Goal: Task Accomplishment & Management: Complete application form

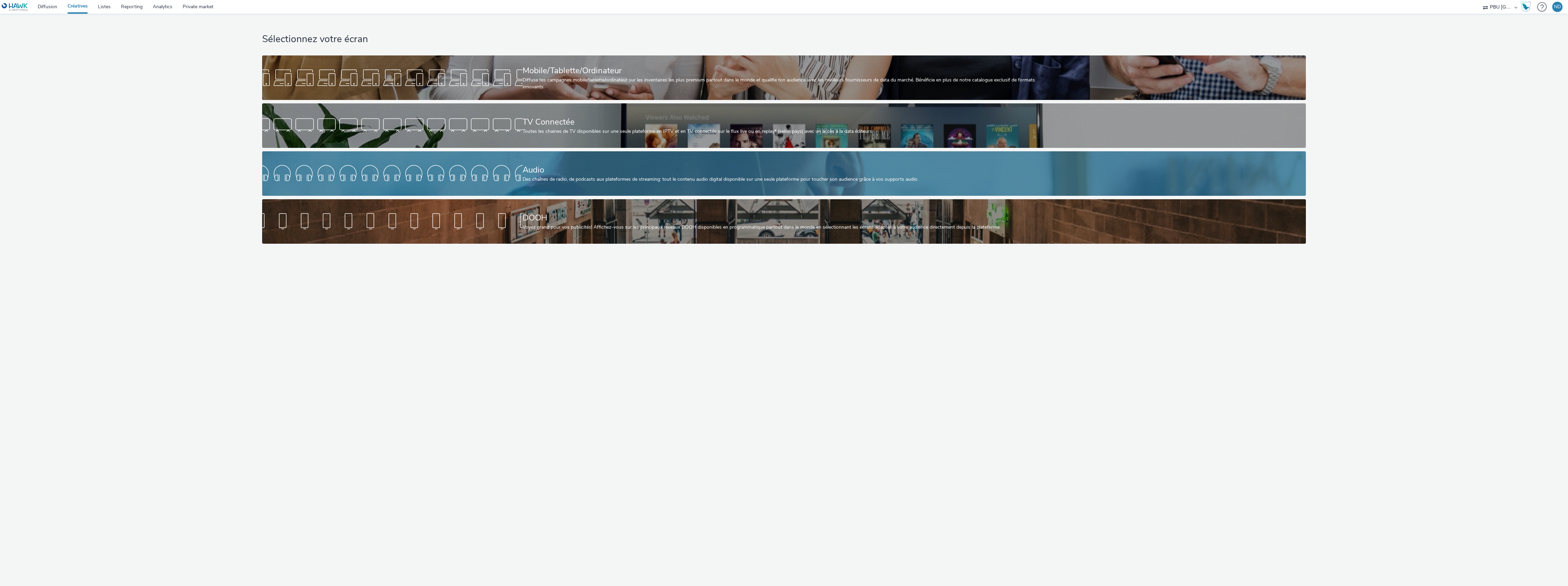
click at [489, 165] on div at bounding box center [392, 173] width 261 height 22
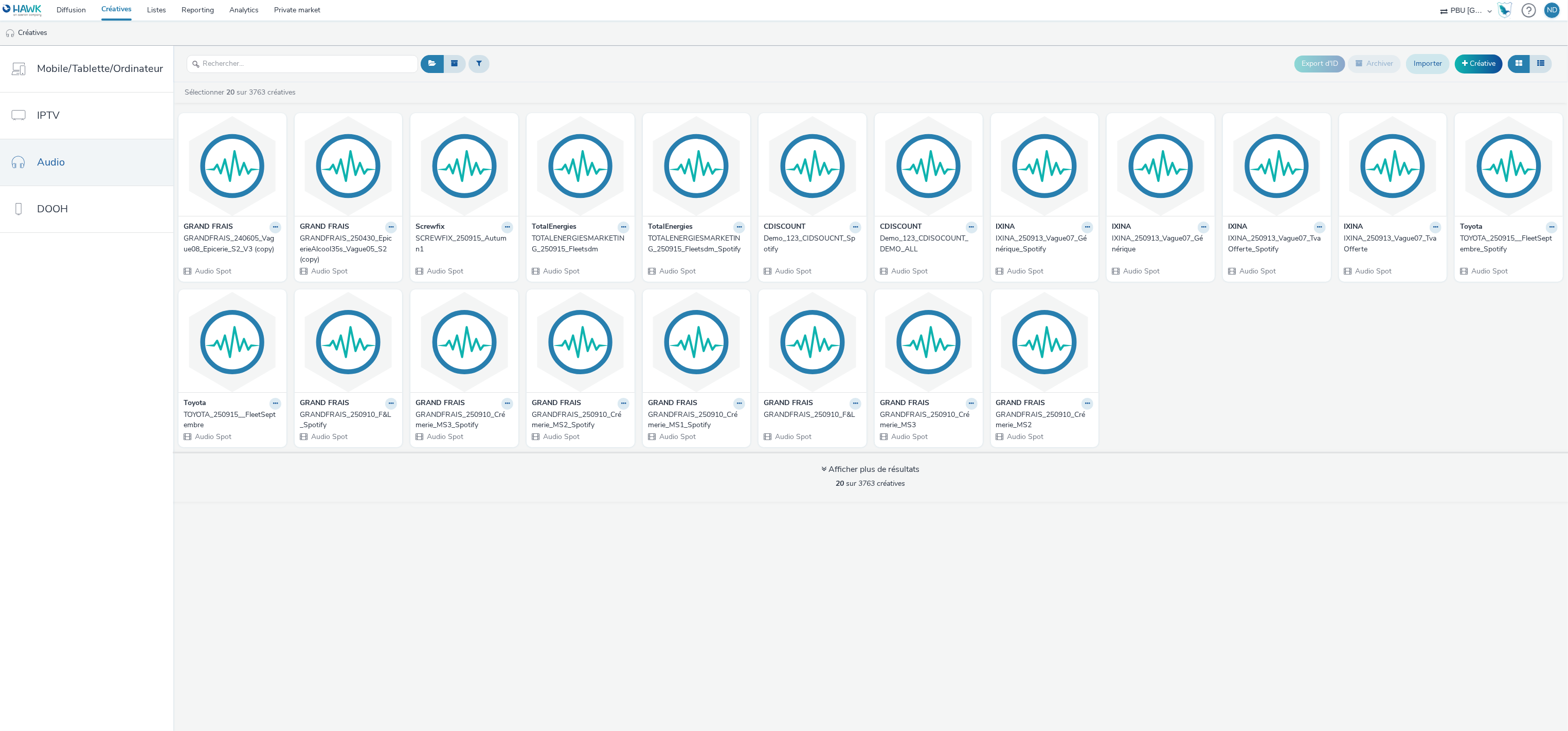
click at [1440, 66] on link "Importer" at bounding box center [1428, 63] width 44 height 20
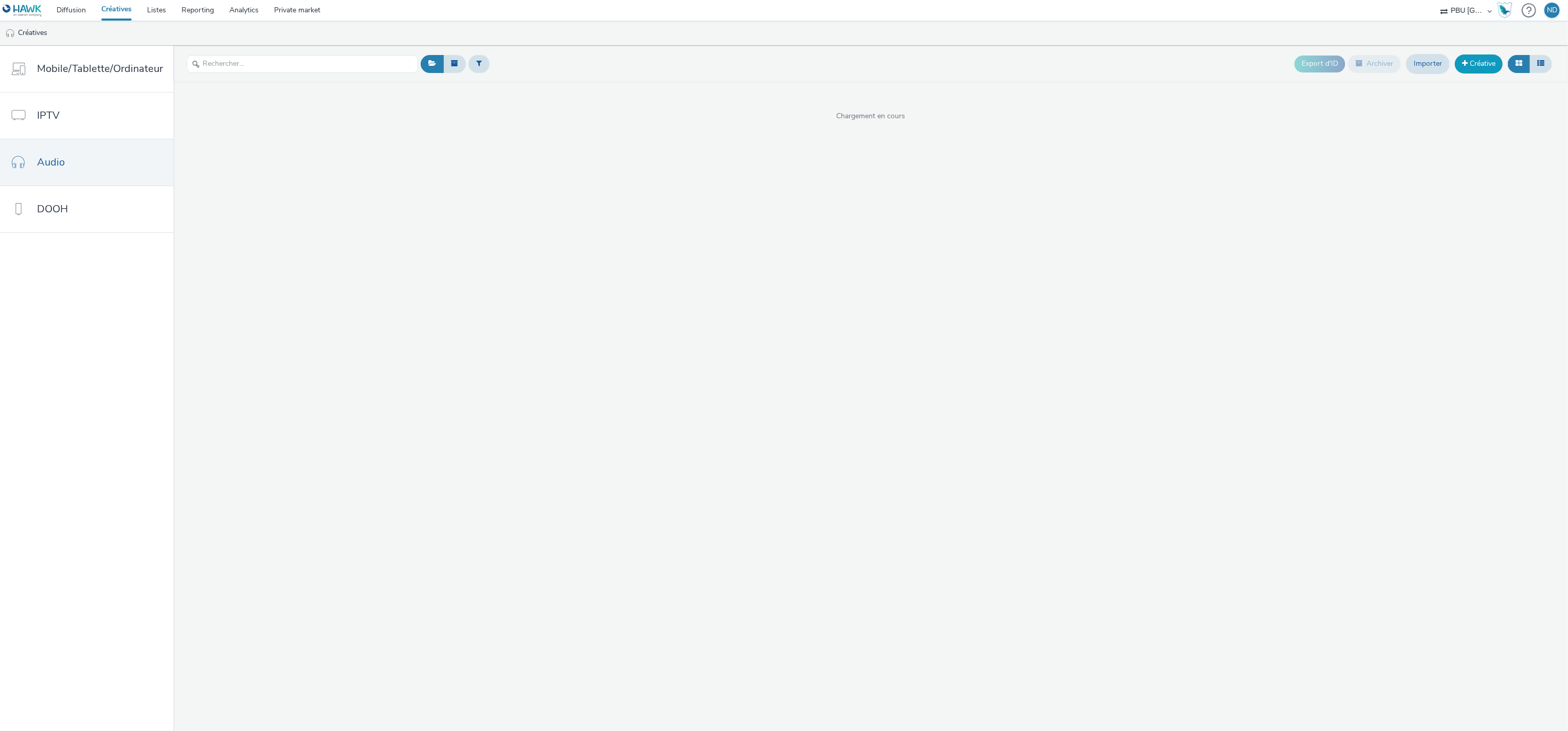
click at [1474, 70] on link "Créative" at bounding box center [1479, 64] width 47 height 19
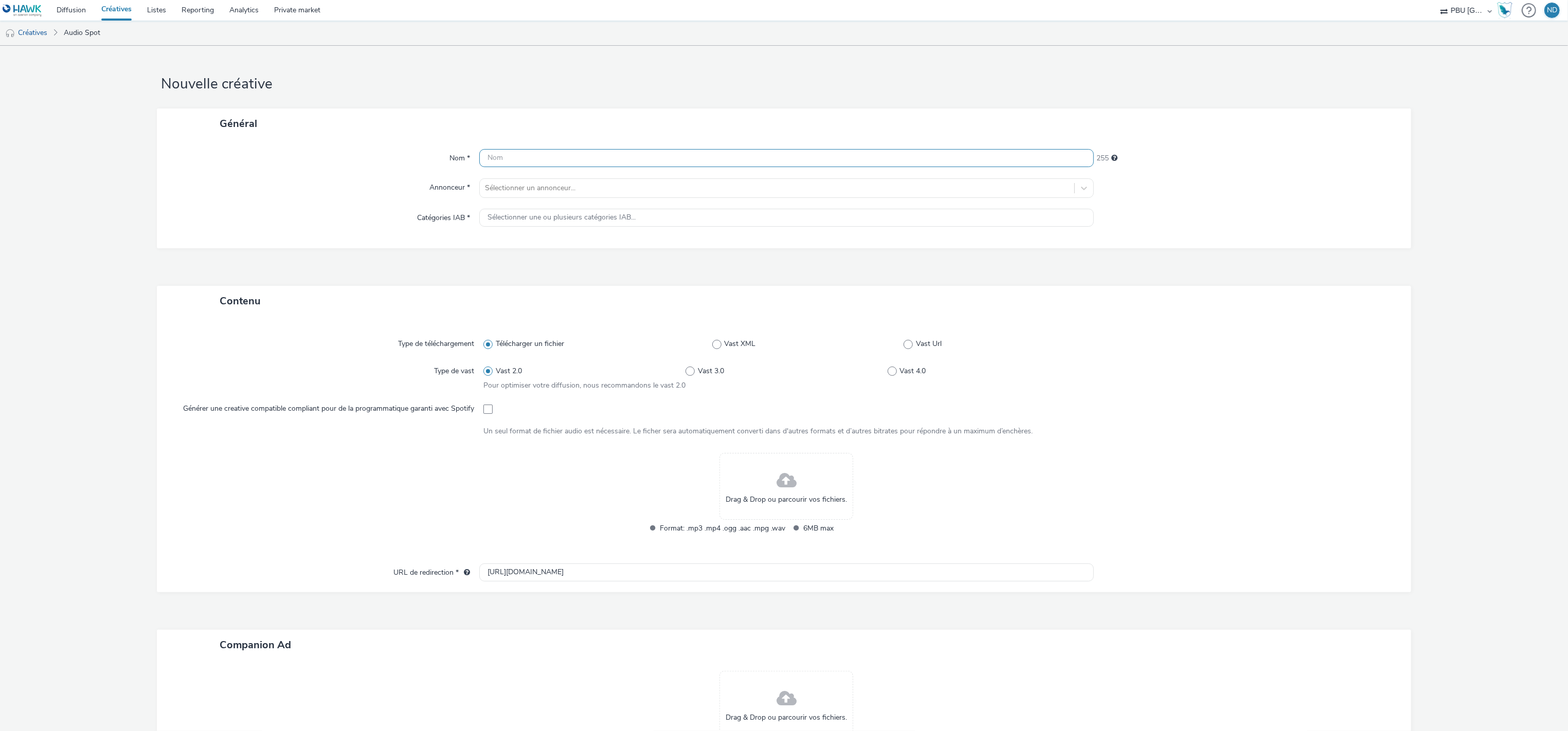
click at [493, 159] on input "text" at bounding box center [786, 157] width 615 height 18
click at [632, 156] on input "text" at bounding box center [786, 157] width 615 height 18
paste input "ALDI_250902_Fleg_S38"
type input "ALDI_250902_Fleg_S38"
click at [572, 184] on div at bounding box center [777, 187] width 585 height 12
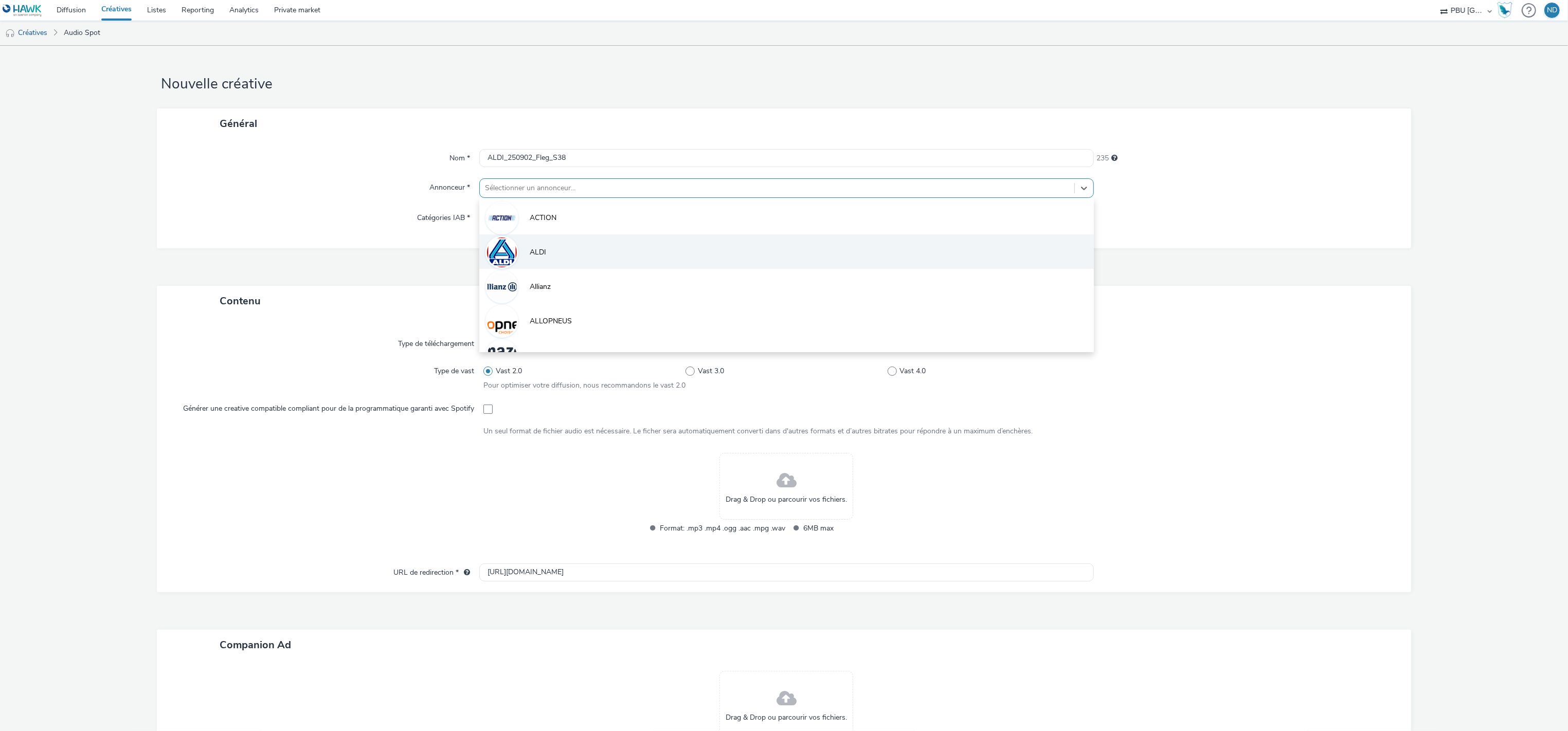
click at [574, 266] on li "ALDI" at bounding box center [786, 252] width 615 height 34
type input "http://aldi.fr"
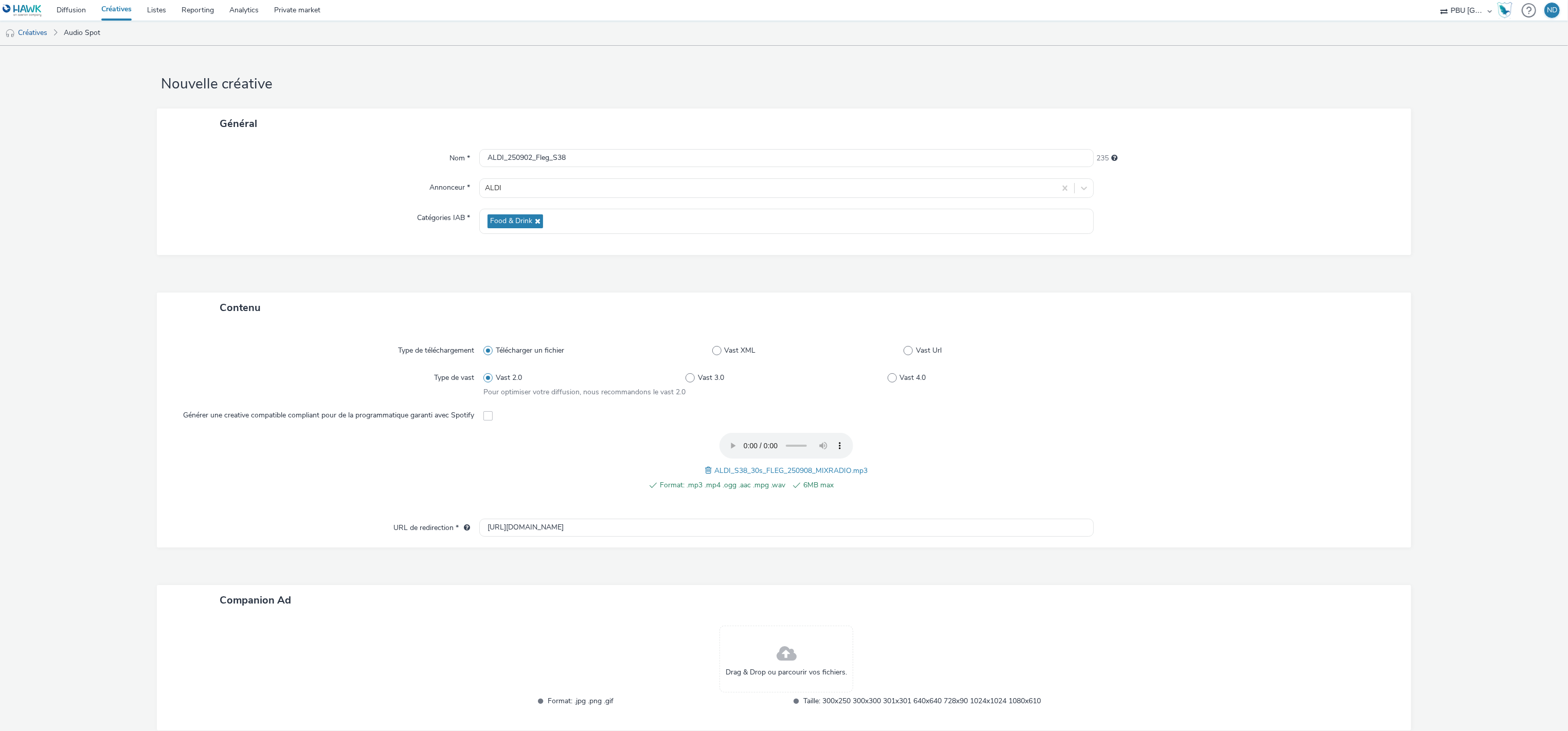
click at [1089, 366] on div "Type de téléchargement Télécharger un fichier Vast XML Vast Url Type de vast Va…" at bounding box center [784, 426] width 1234 height 186
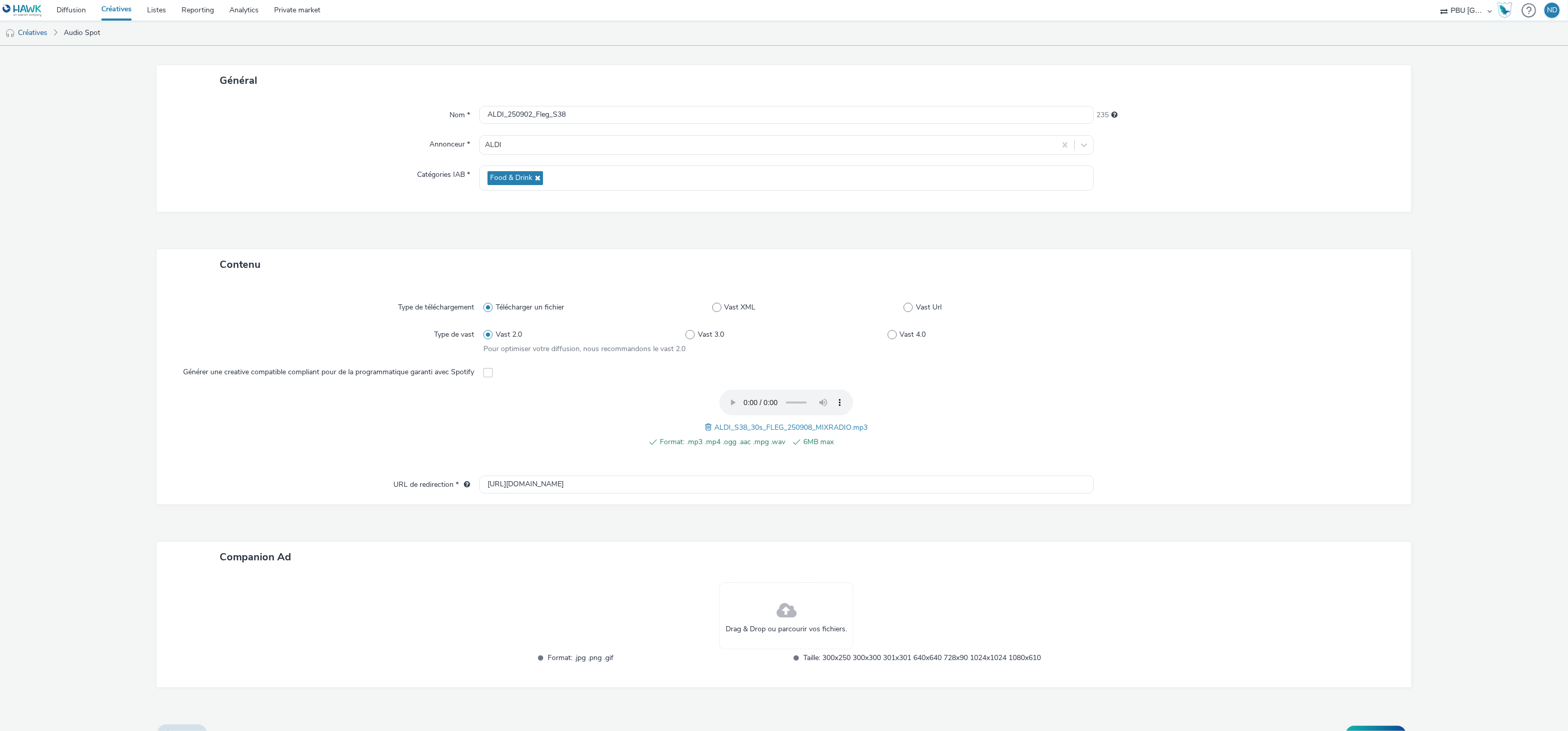
scroll to position [62, 0]
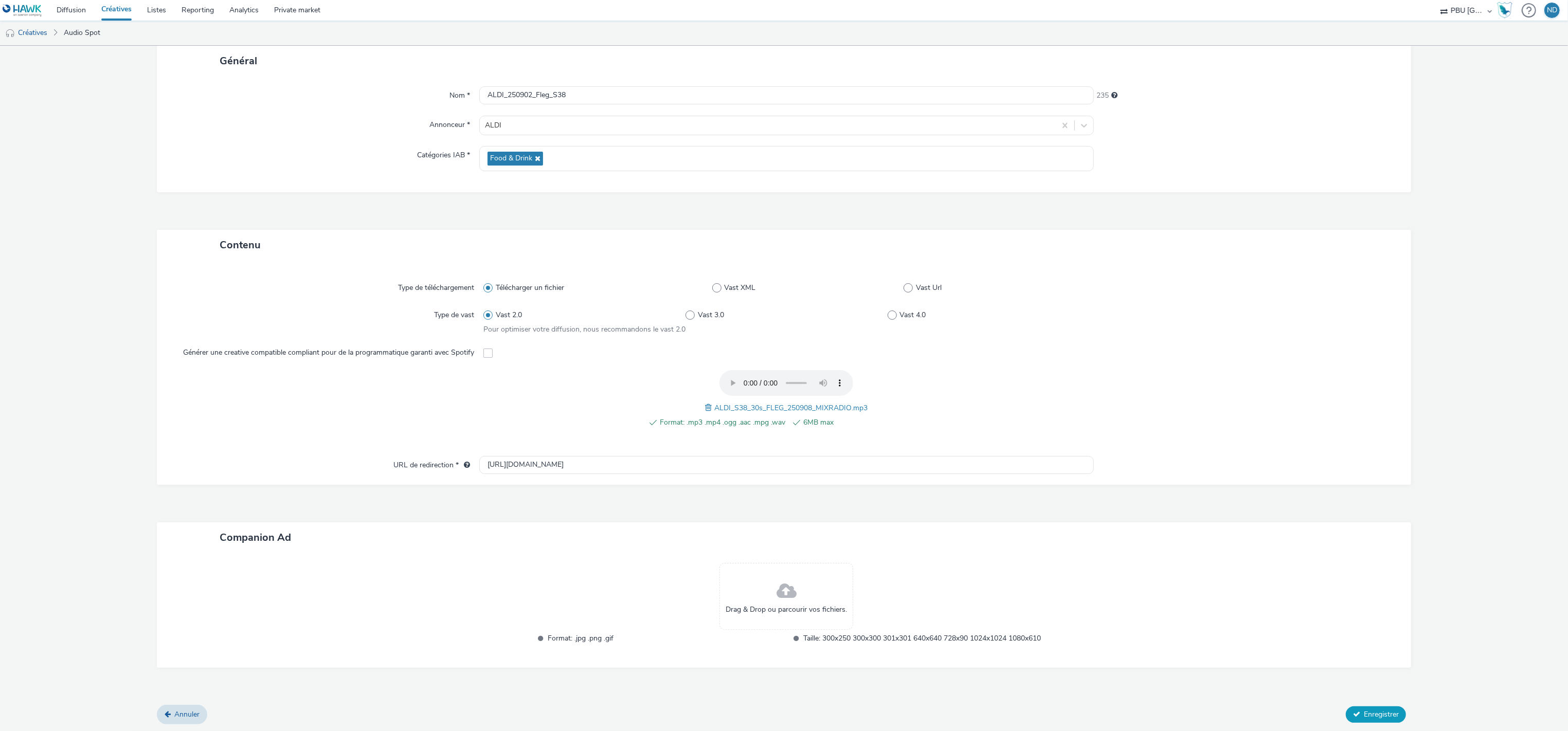
click at [1365, 712] on span "Enregistrer" at bounding box center [1381, 714] width 35 height 9
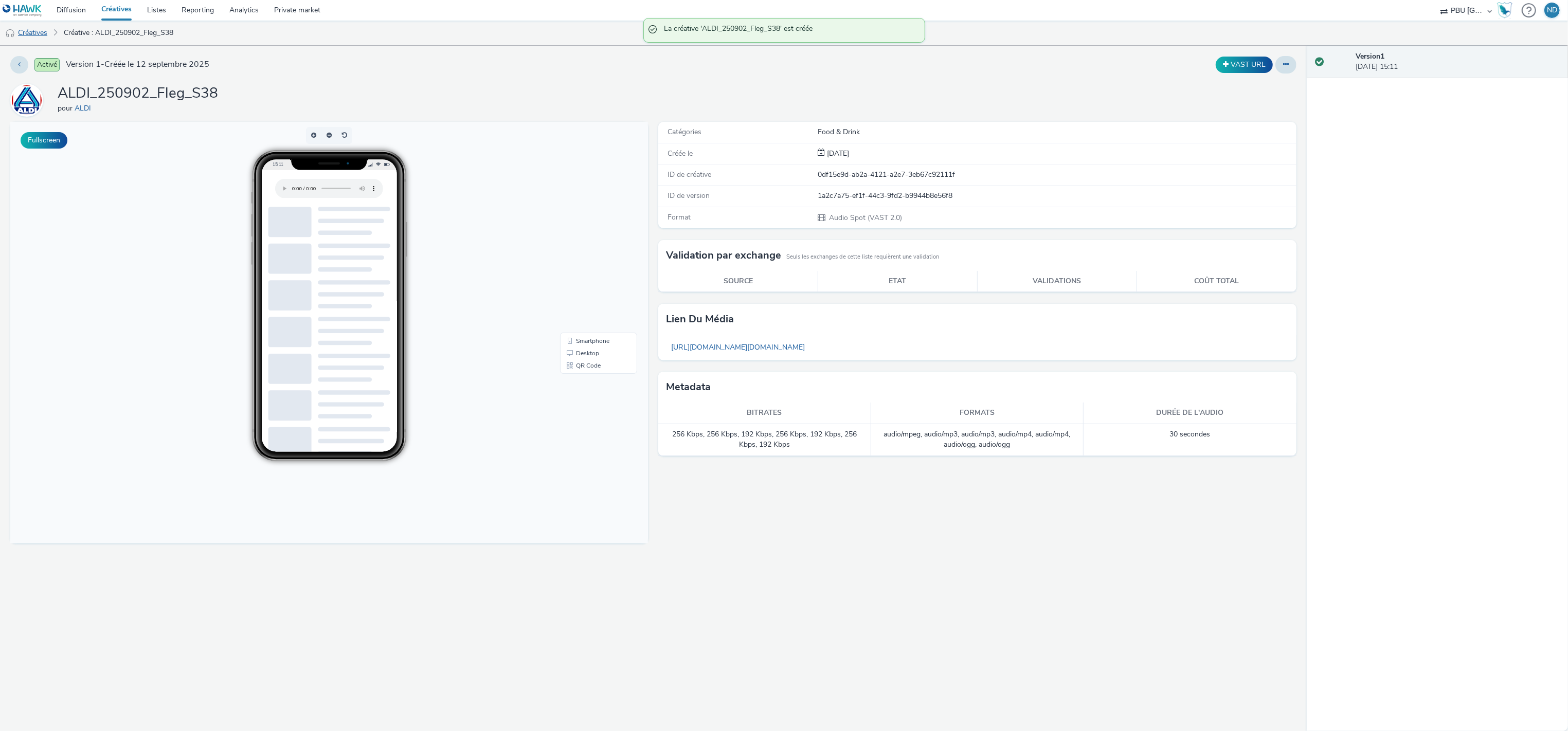
click at [19, 28] on link "Créatives" at bounding box center [26, 33] width 52 height 25
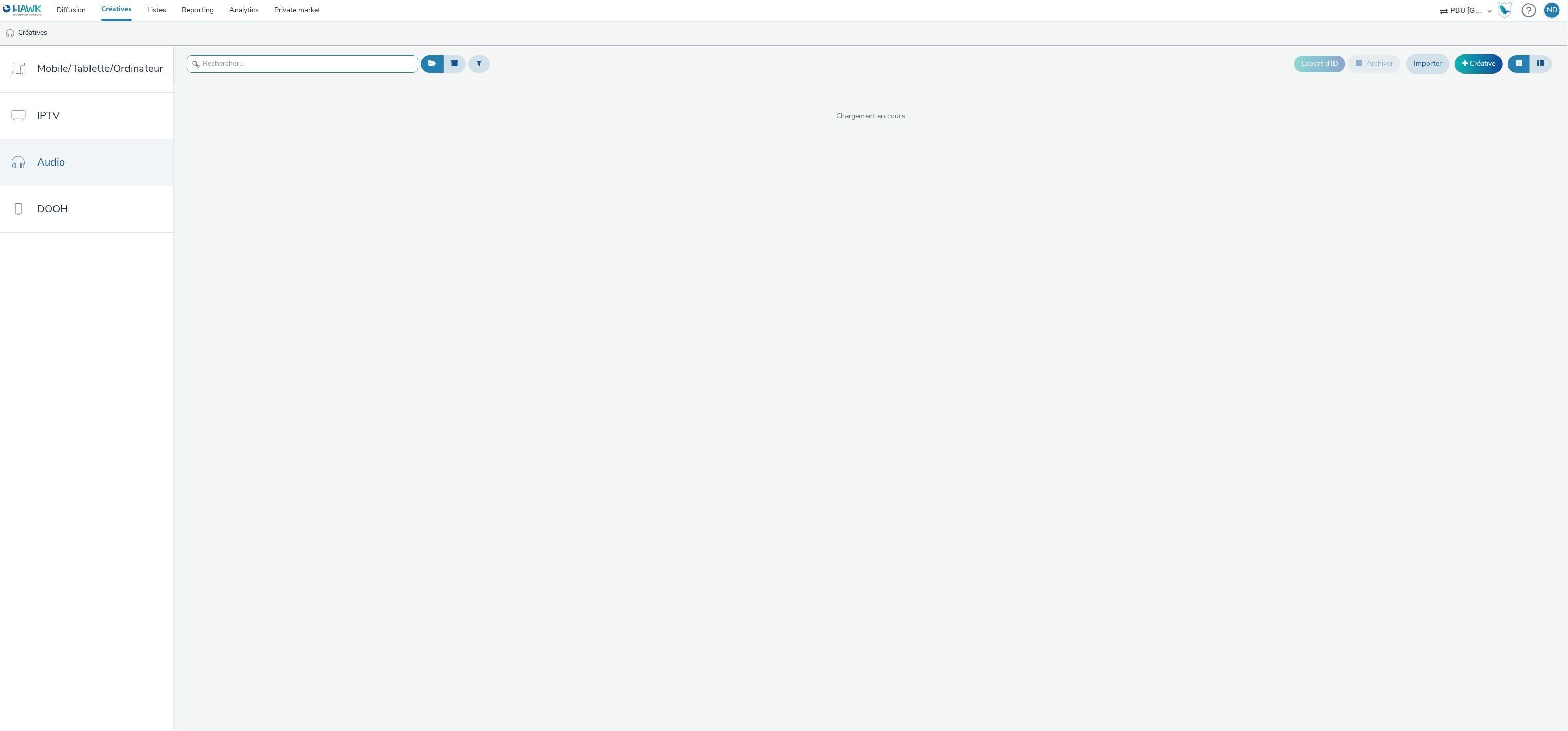
click at [213, 67] on input "text" at bounding box center [302, 63] width 231 height 18
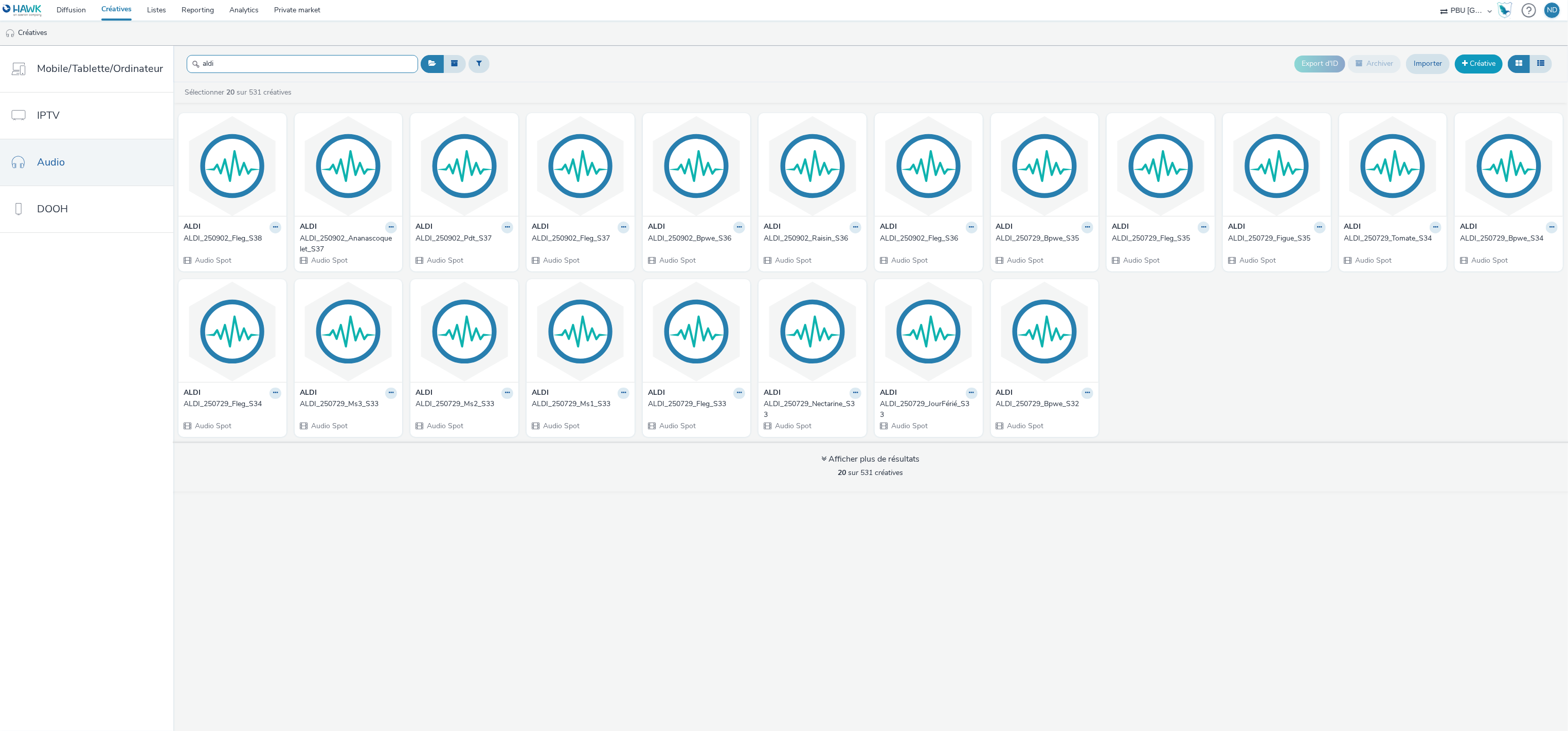
type input "aldi"
click at [1470, 62] on link "Créative" at bounding box center [1479, 64] width 47 height 19
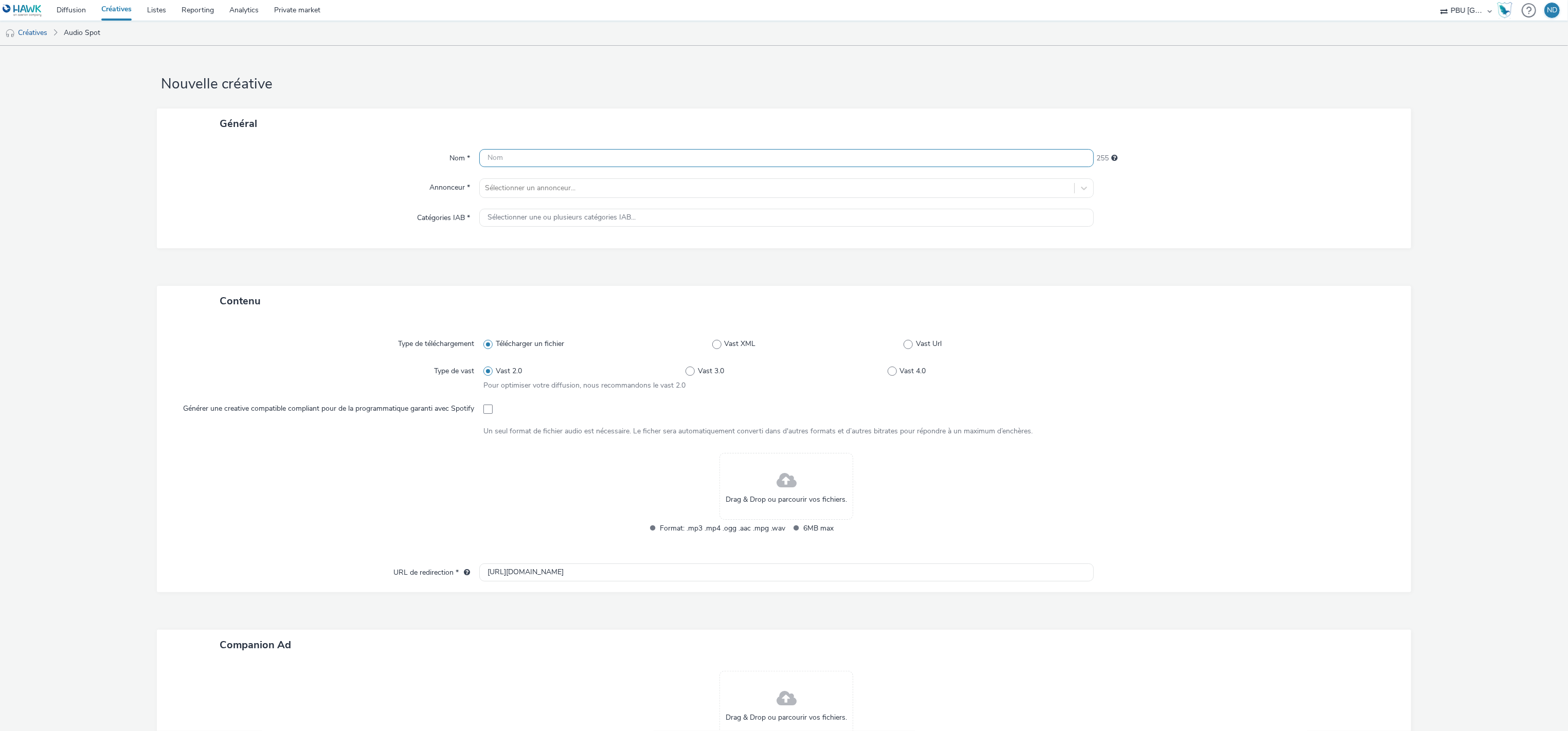
click at [525, 154] on input "text" at bounding box center [786, 157] width 615 height 18
click at [612, 537] on div "Drag & Drop ou parcourir vos fichiers. Format: .mp3 .mp4 .ogg .aac .mpg .wav 6M…" at bounding box center [786, 510] width 606 height 95
click at [492, 157] on input "text" at bounding box center [786, 157] width 615 height 18
paste input "ALDI_250902_Endive_S38"
type input "ALDI_250902_Endive_S38"
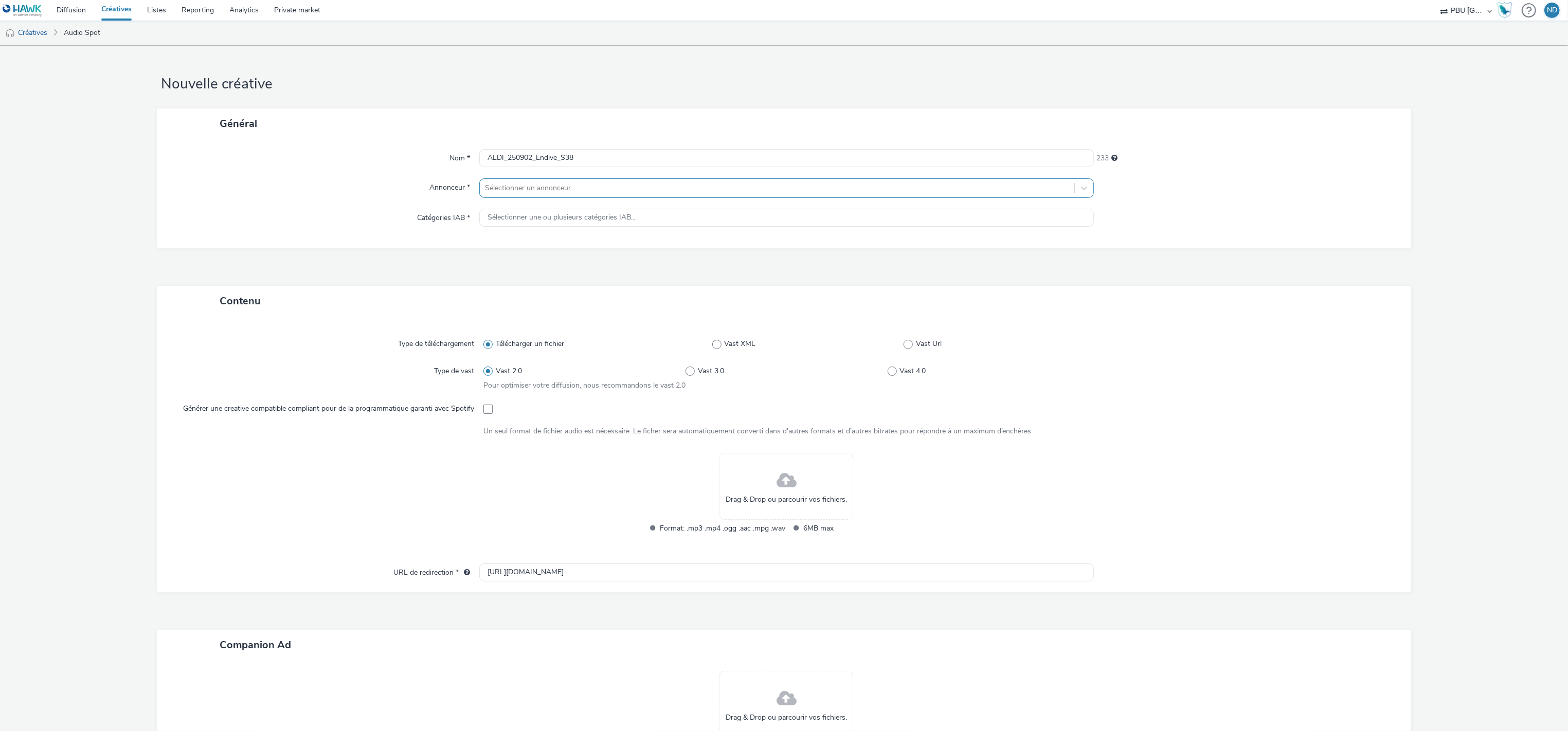
click at [557, 190] on div at bounding box center [777, 187] width 585 height 12
click at [544, 244] on li "ALDI" at bounding box center [786, 252] width 615 height 34
click at [533, 227] on span "Food & Drink" at bounding box center [515, 221] width 56 height 14
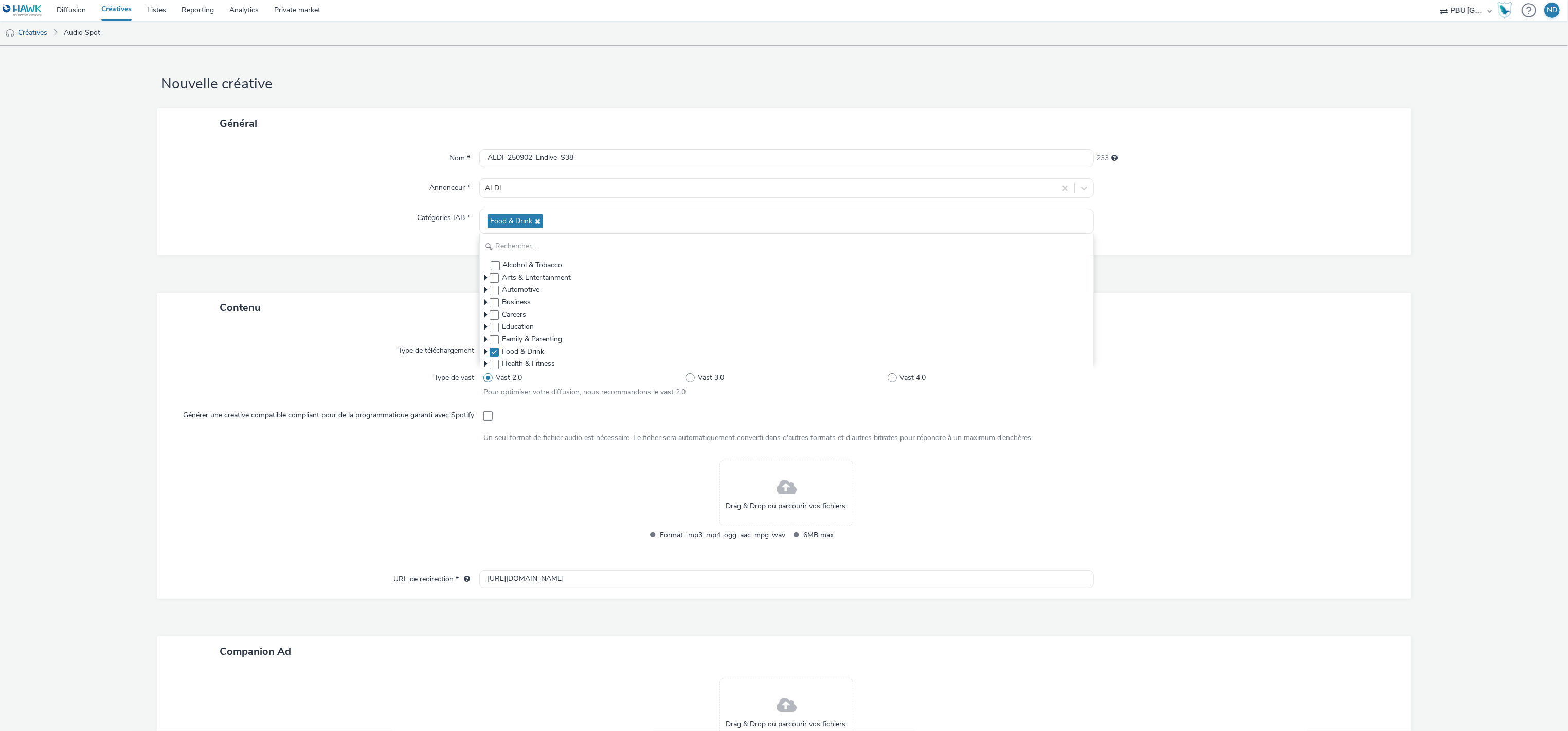
click at [387, 254] on div "Nom * ALDI_250902_Endive_S38 233 Annonceur * ALDI Catégories IAB * Food & Drink…" at bounding box center [784, 197] width 1254 height 116
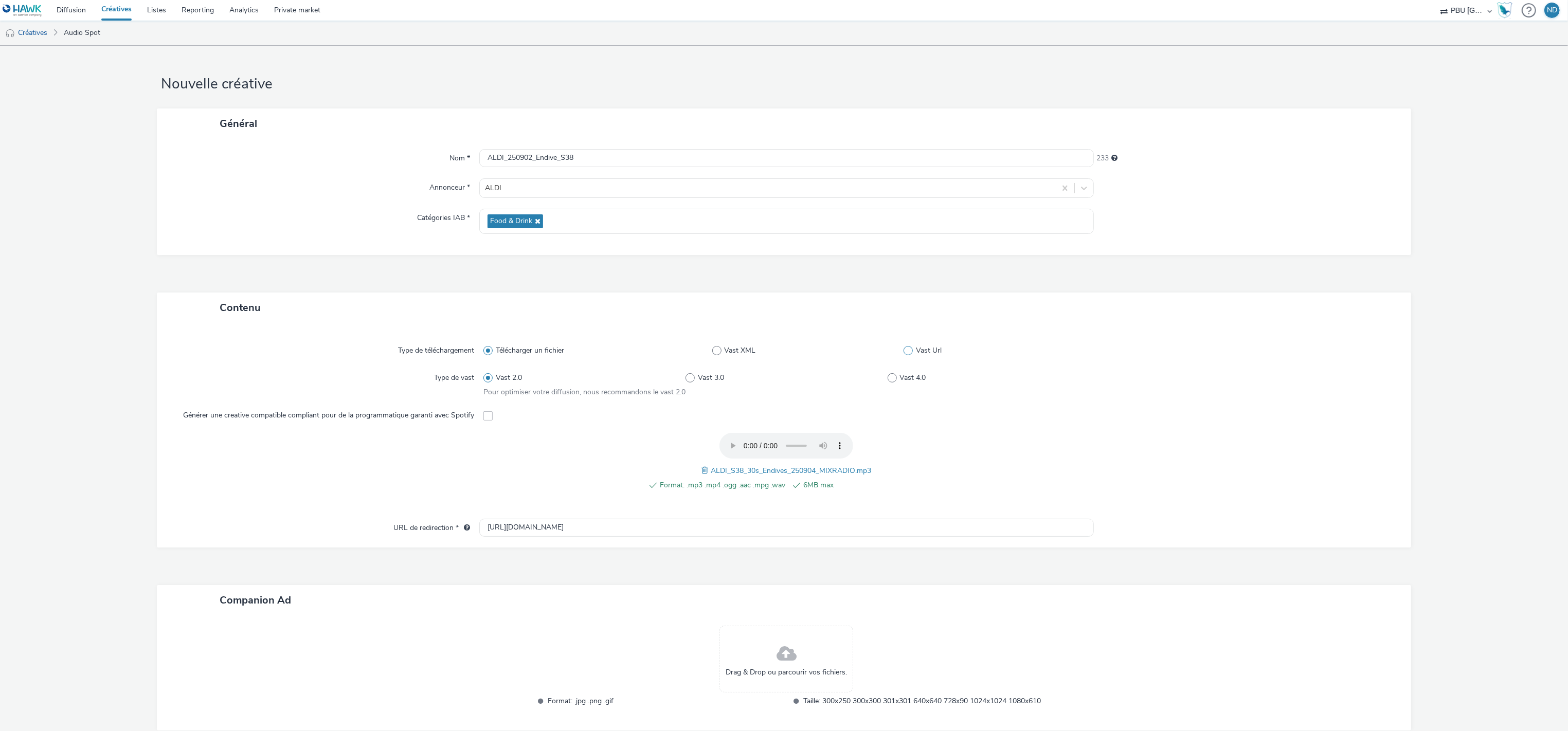
scroll to position [62, 0]
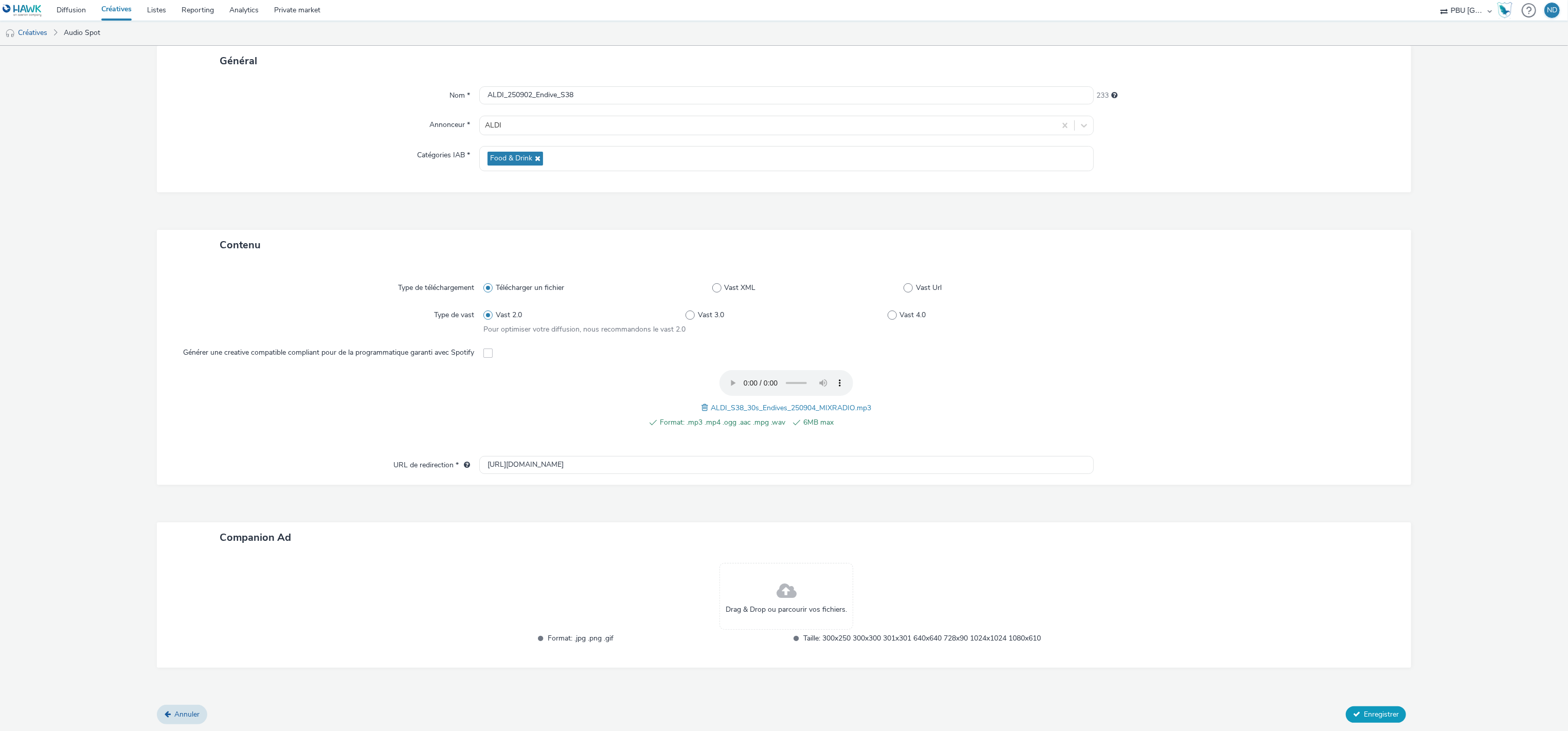
click at [1353, 709] on button "Enregistrer" at bounding box center [1377, 714] width 61 height 16
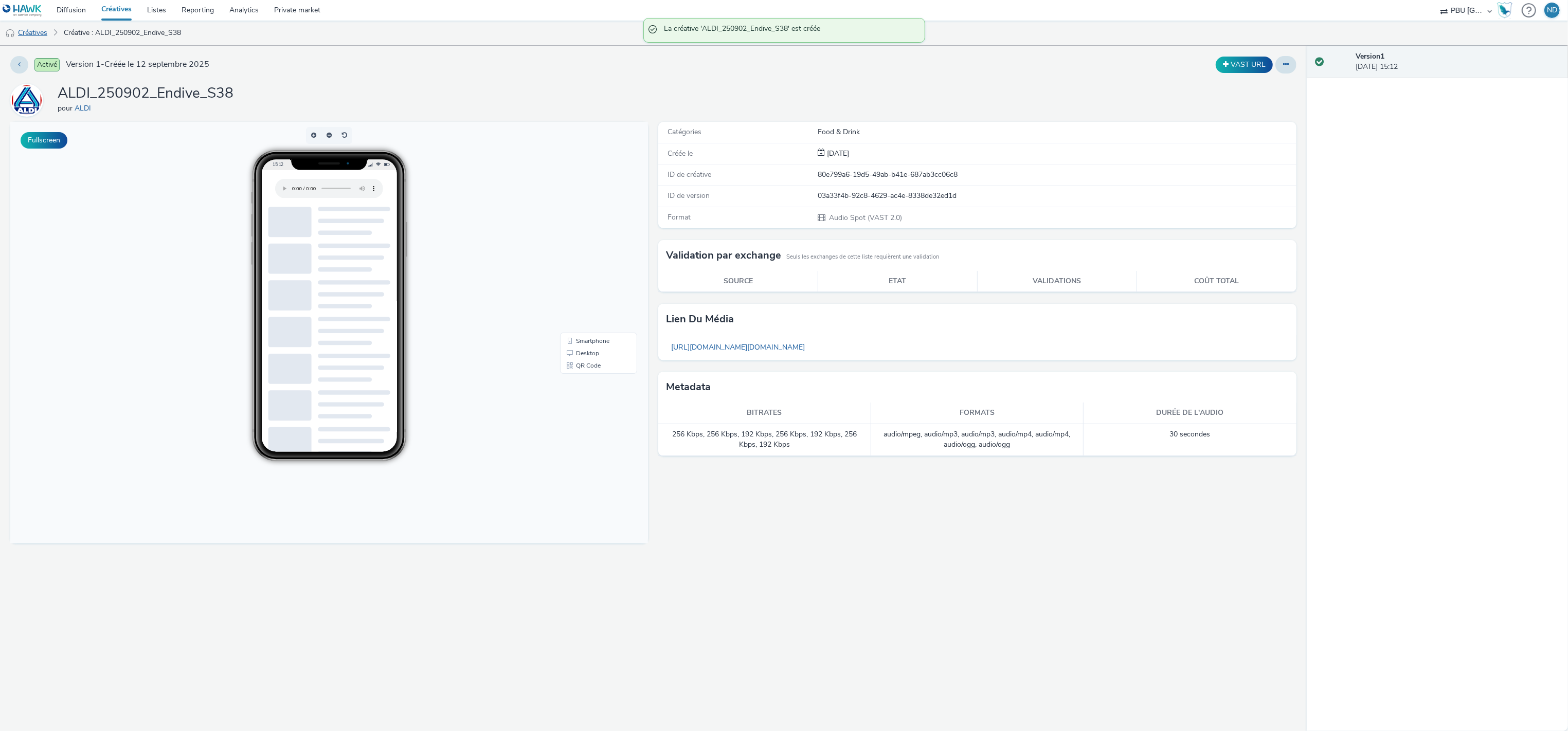
click at [45, 32] on link "Créatives" at bounding box center [26, 33] width 52 height 25
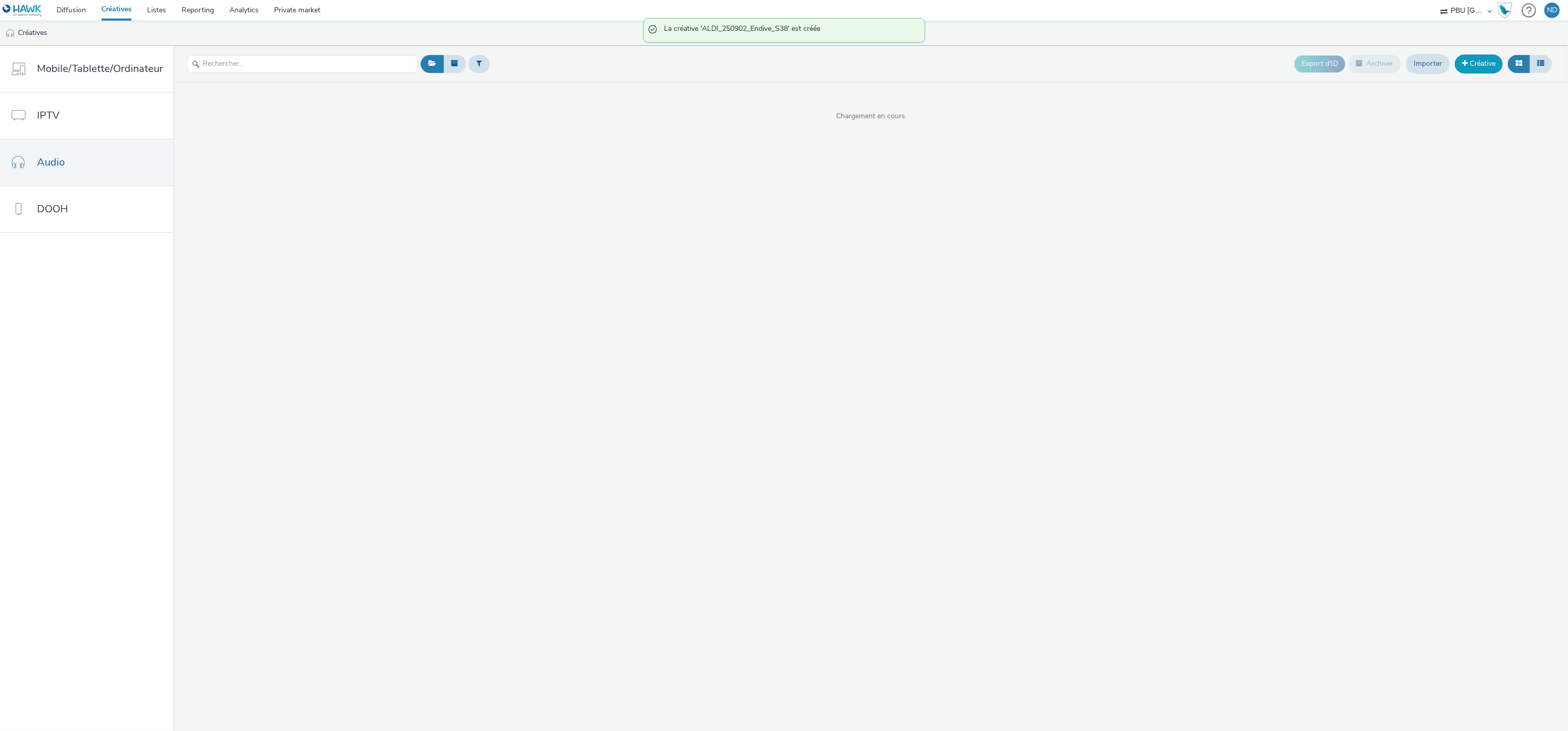
click at [1485, 66] on link "Créative" at bounding box center [1479, 64] width 47 height 19
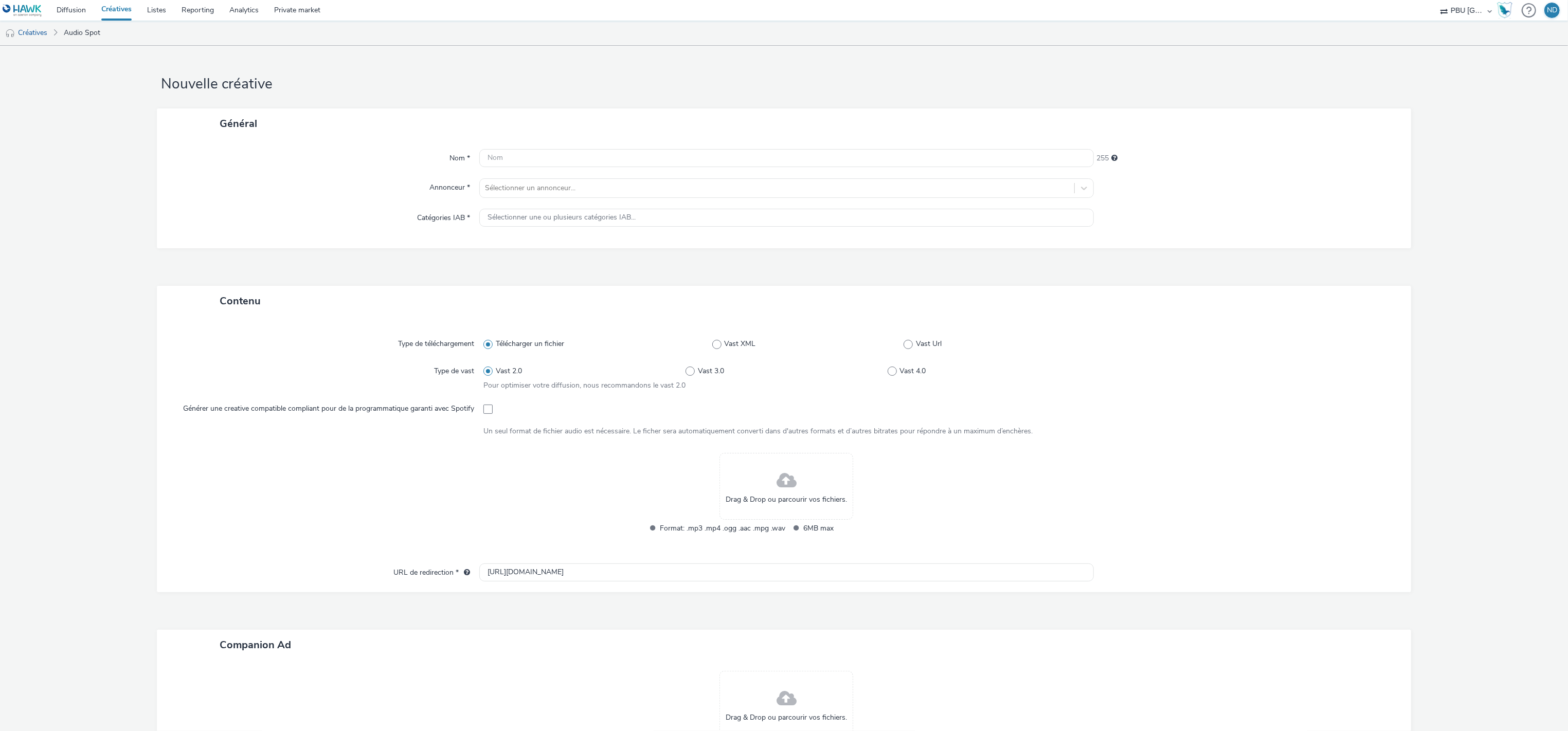
click at [514, 491] on div "Drag & Drop ou parcourir vos fichiers. Format: .mp3 .mp4 .ogg .aac .mpg .wav 6M…" at bounding box center [786, 500] width 606 height 95
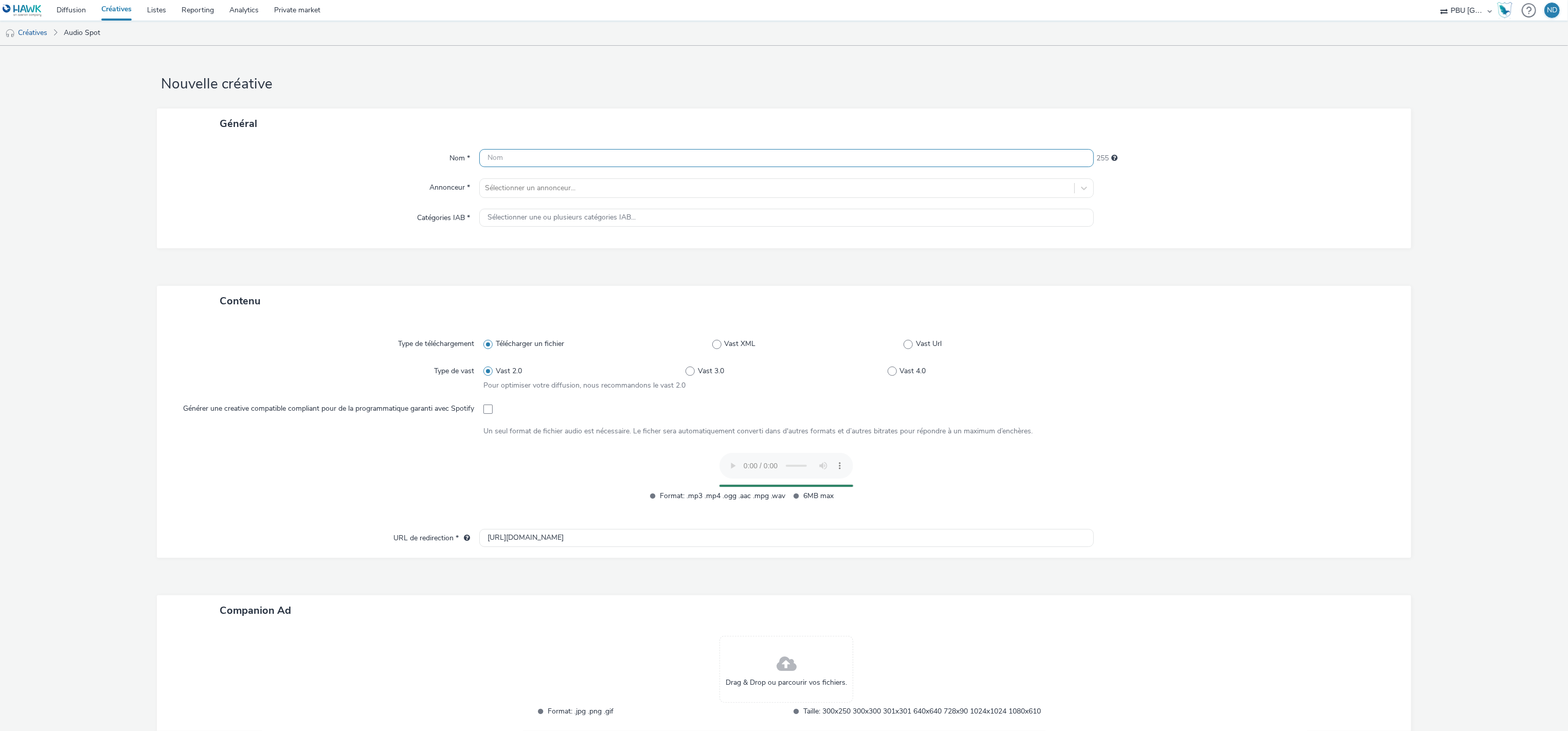
click at [510, 157] on input "text" at bounding box center [786, 157] width 615 height 18
click at [526, 147] on div "Nom * Ce champ est obligatoire 255 Annonceur * Sélectionner un annonceur... Cat…" at bounding box center [784, 199] width 1254 height 119
click at [526, 154] on input "text" at bounding box center [786, 157] width 615 height 18
paste input "ALDI_250902_Bpwe_S38"
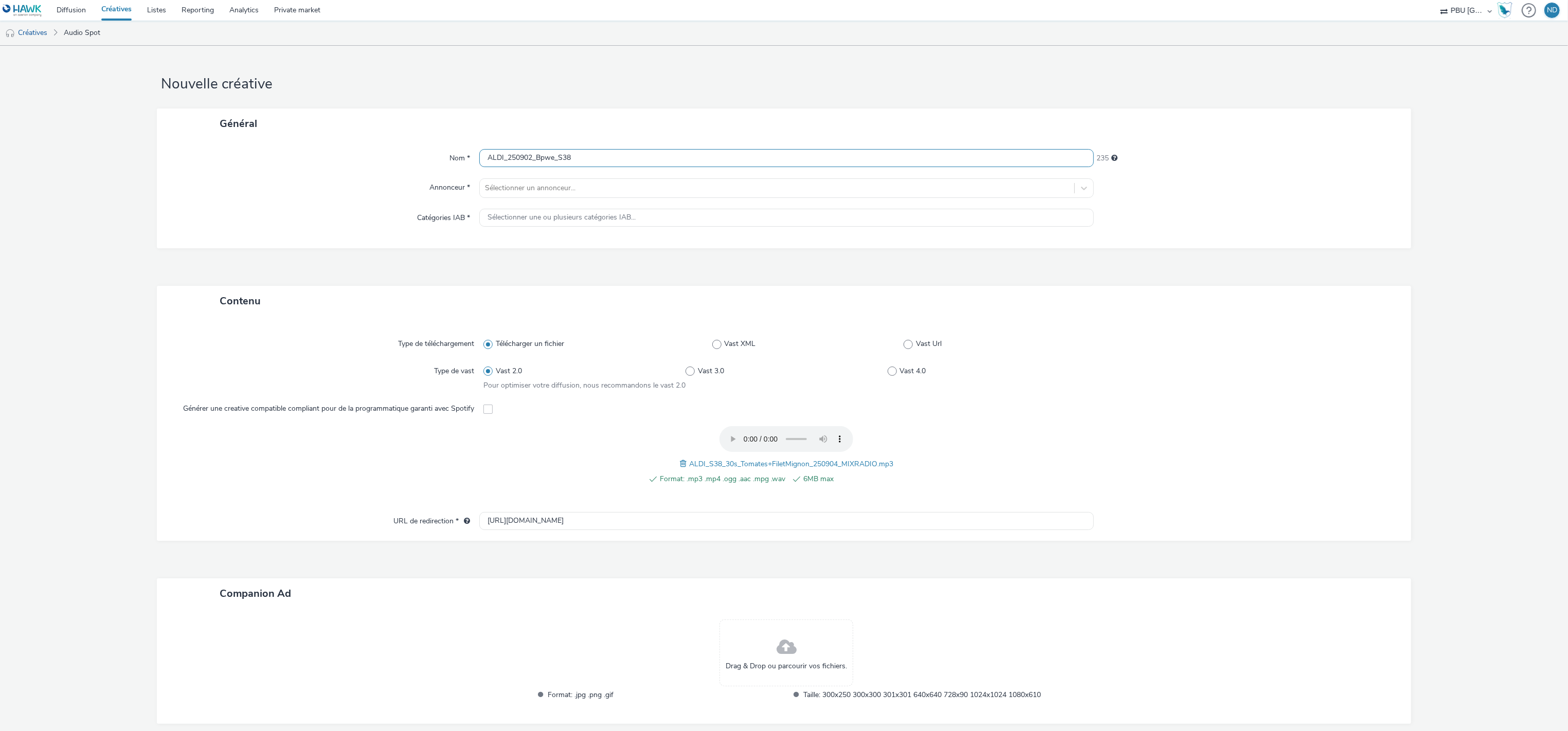
click at [551, 159] on input "ALDI_250902_Bpwe_S38" at bounding box center [786, 157] width 615 height 18
type input "ALDI_250902_BPWE_S38"
click at [656, 189] on div at bounding box center [777, 187] width 585 height 12
click at [597, 254] on li "ALDI" at bounding box center [786, 252] width 615 height 34
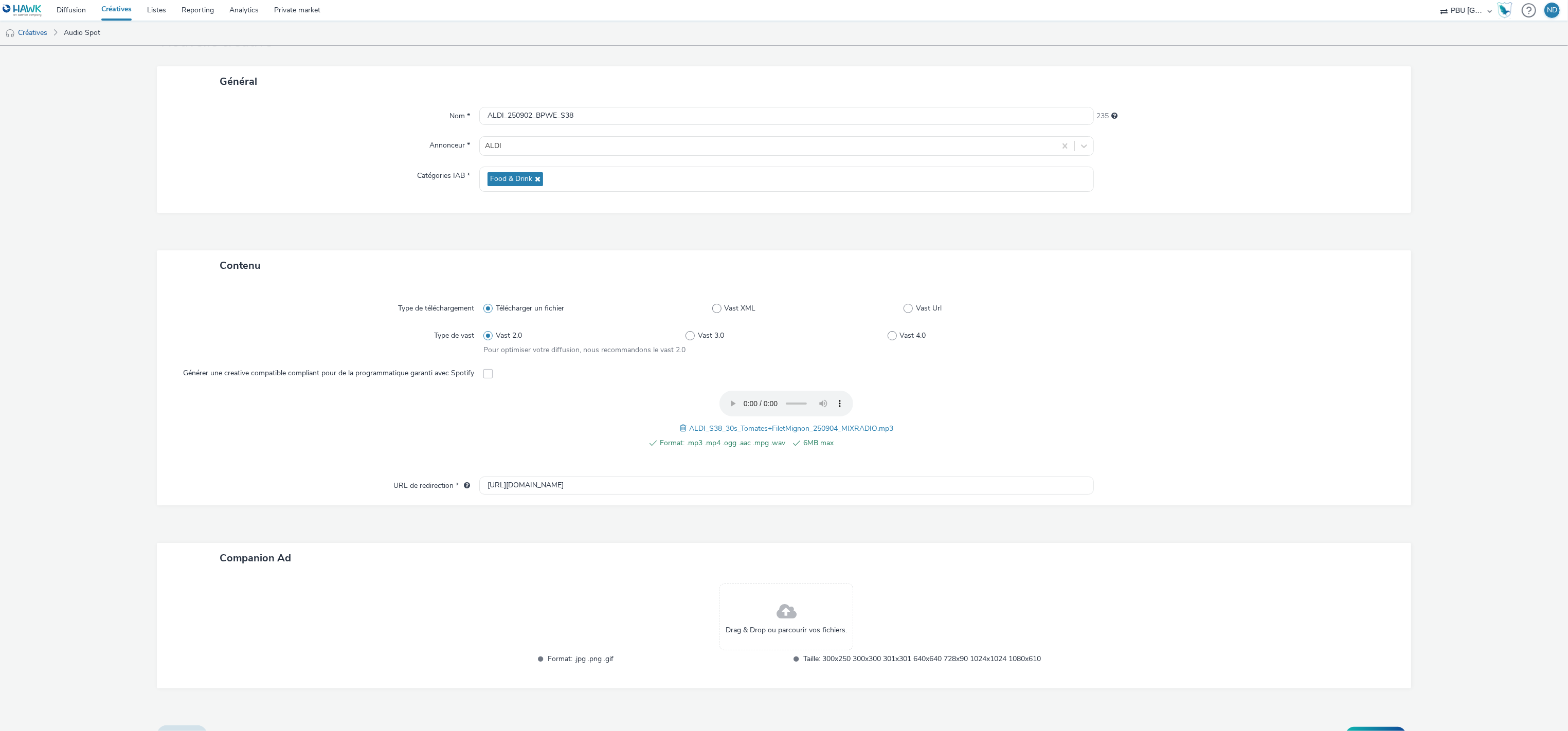
scroll to position [62, 0]
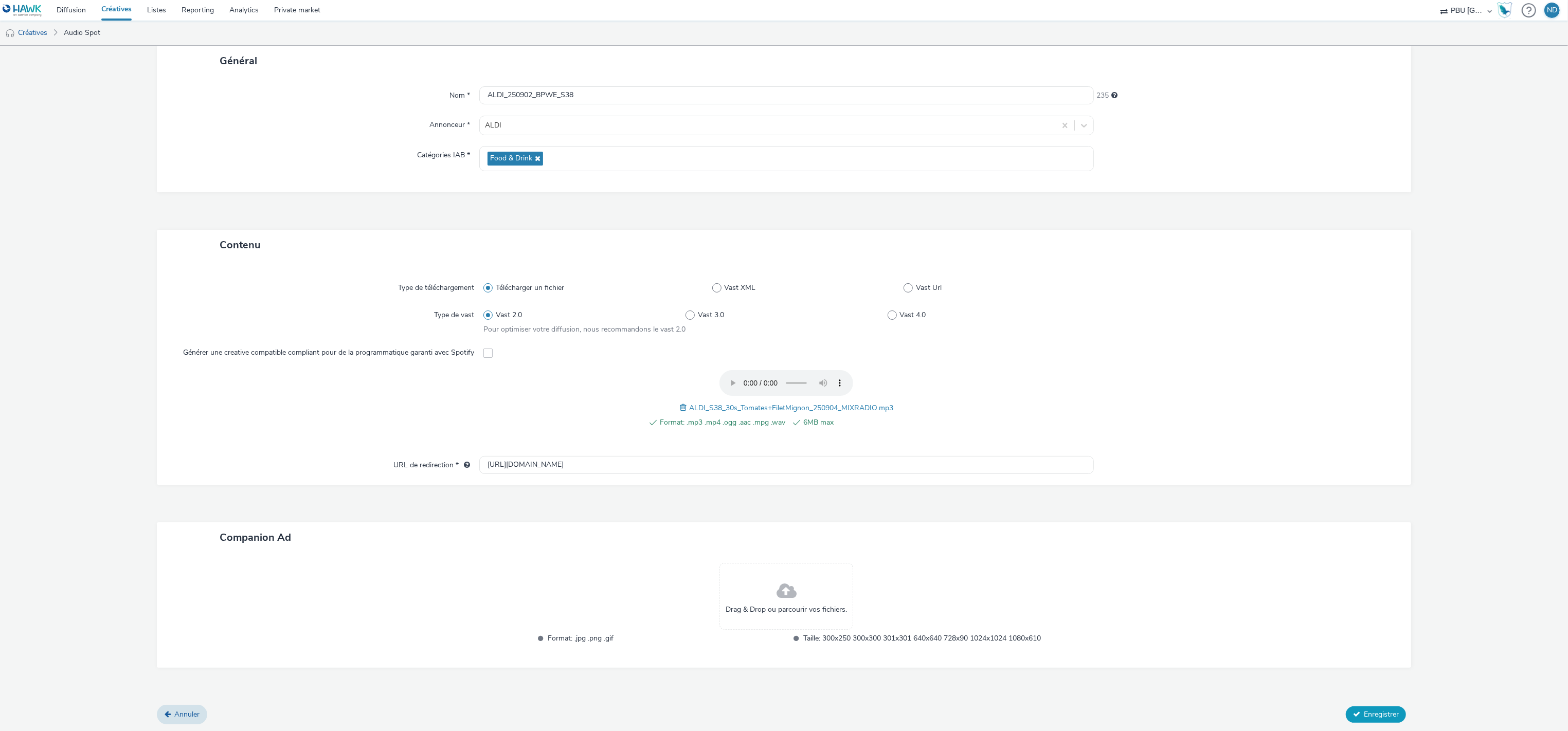
click at [1389, 711] on span "Enregistrer" at bounding box center [1381, 714] width 35 height 9
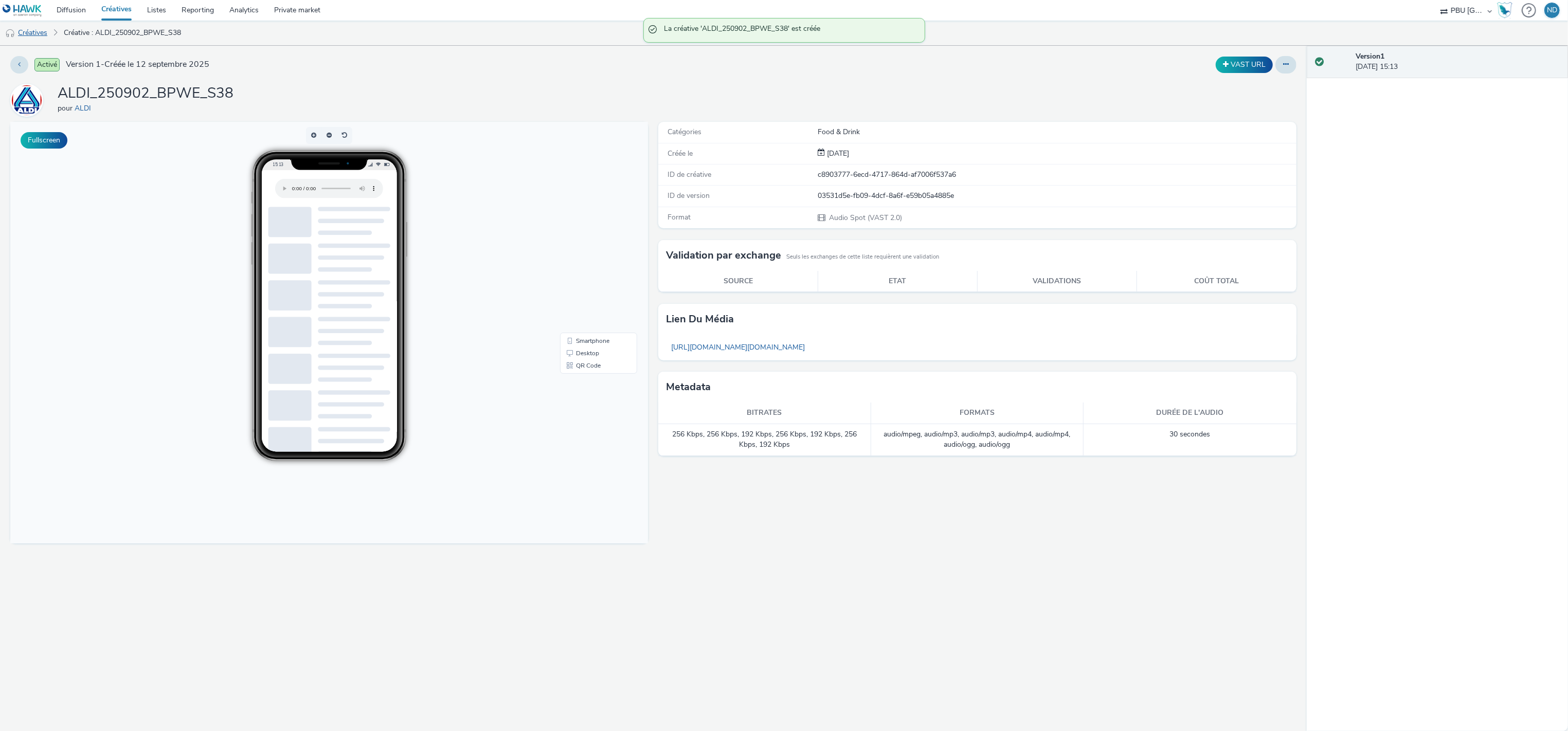
click at [45, 32] on link "Créatives" at bounding box center [26, 33] width 52 height 25
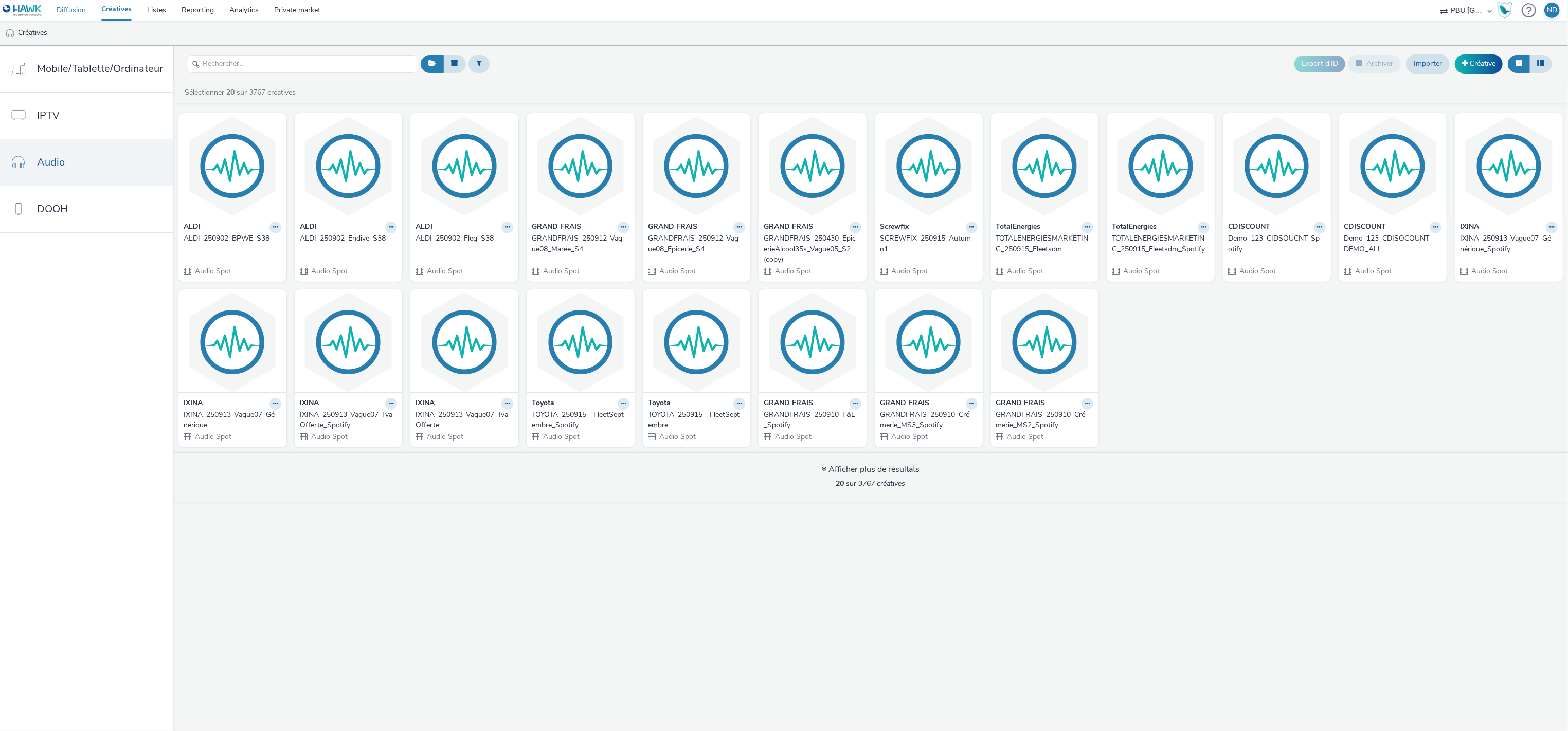
click at [81, 2] on link "Diffusion" at bounding box center [71, 10] width 45 height 21
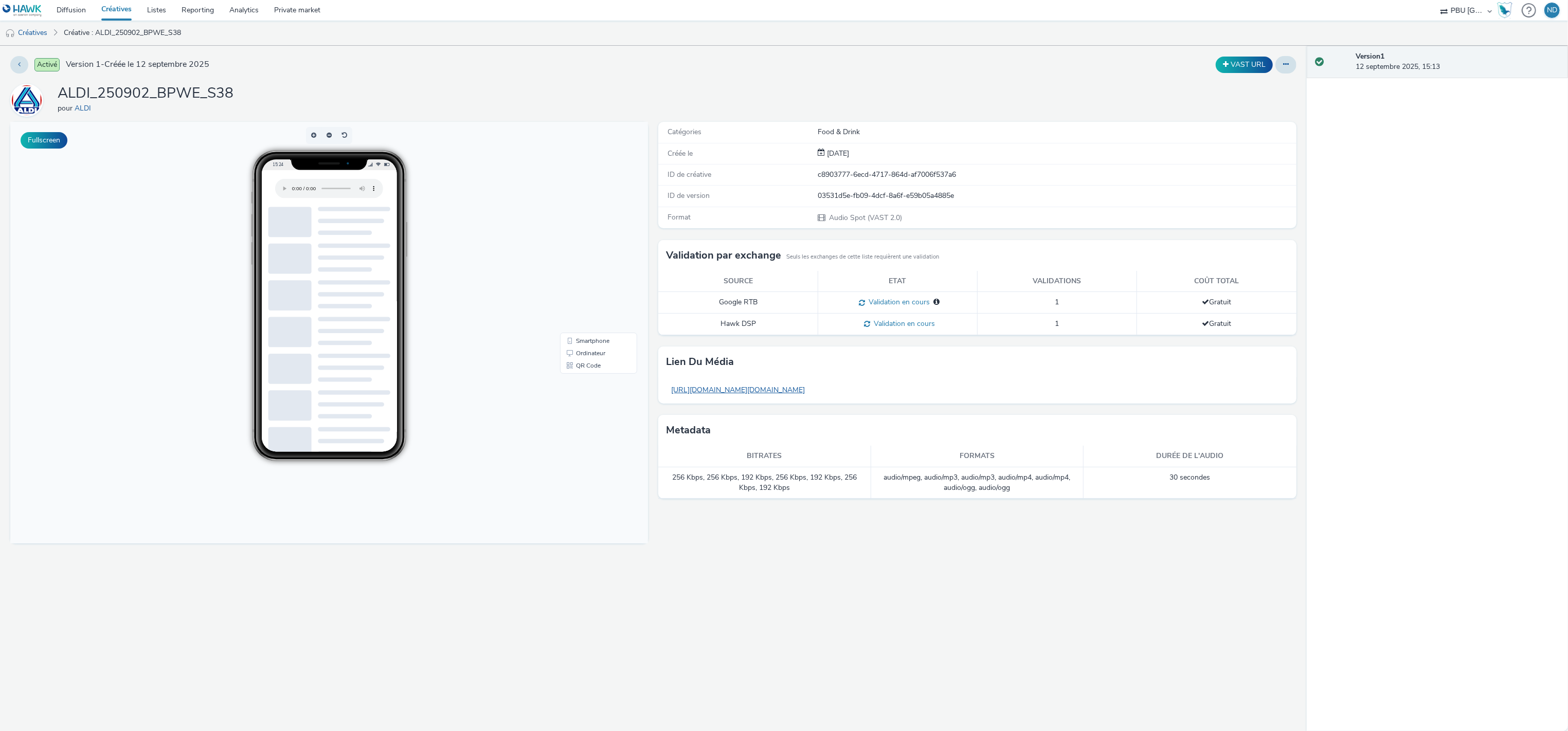
click at [810, 384] on link "[URL][DOMAIN_NAME][DOMAIN_NAME]" at bounding box center [738, 389] width 144 height 20
click at [810, 392] on link "[URL][DOMAIN_NAME][DOMAIN_NAME]" at bounding box center [738, 389] width 144 height 20
click at [798, 386] on link "[URL][DOMAIN_NAME][DOMAIN_NAME]" at bounding box center [738, 389] width 144 height 20
click at [810, 400] on link "[URL][DOMAIN_NAME][DOMAIN_NAME]" at bounding box center [738, 389] width 144 height 20
